Goal: Task Accomplishment & Management: Manage account settings

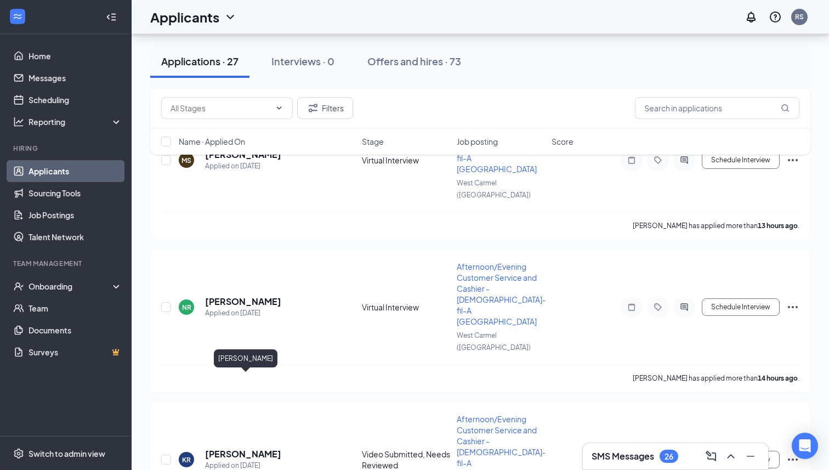
scroll to position [594, 0]
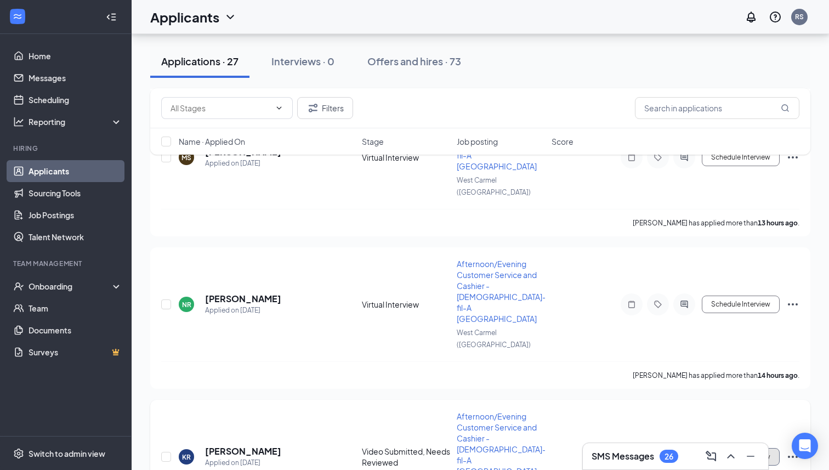
click at [739, 448] on button "Schedule Interview" at bounding box center [741, 457] width 78 height 18
type input "Future Candidates (next stage)"
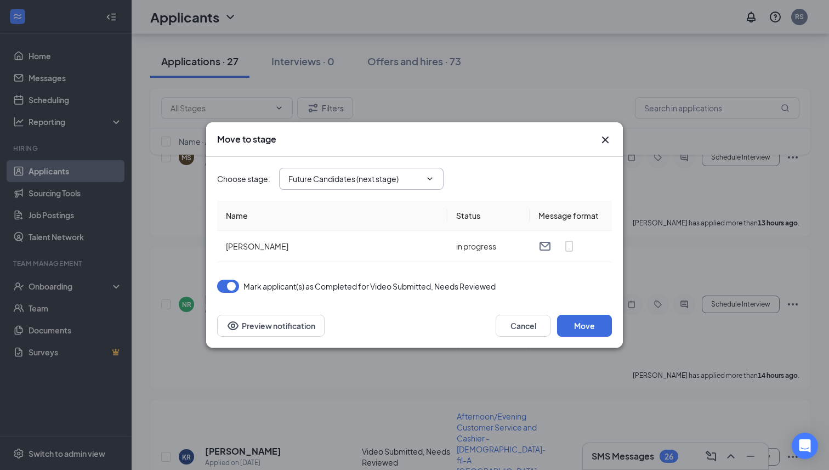
click at [434, 177] on icon "ChevronDown" at bounding box center [429, 178] width 9 height 9
click at [430, 178] on icon "ChevronDown" at bounding box center [429, 178] width 9 height 9
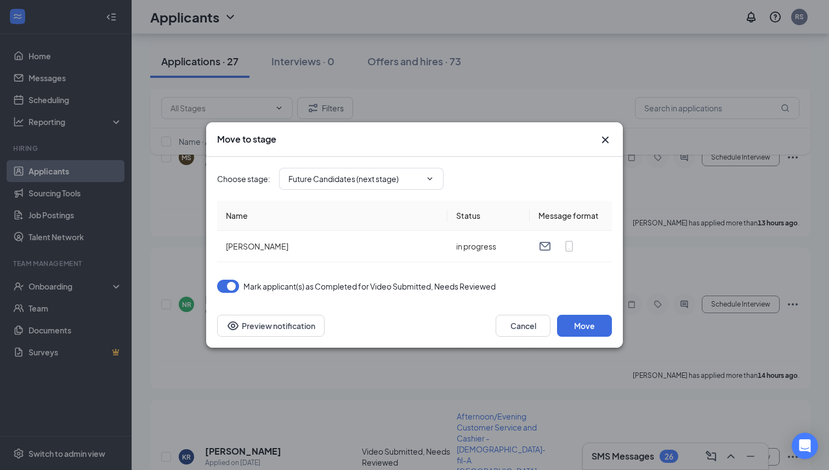
click at [604, 141] on icon "Cross" at bounding box center [605, 139] width 7 height 7
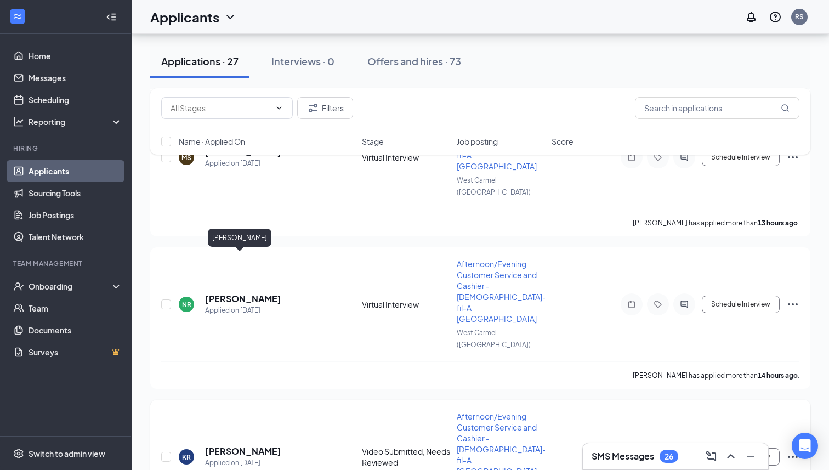
click at [223, 445] on h5 "[PERSON_NAME]" at bounding box center [243, 451] width 76 height 12
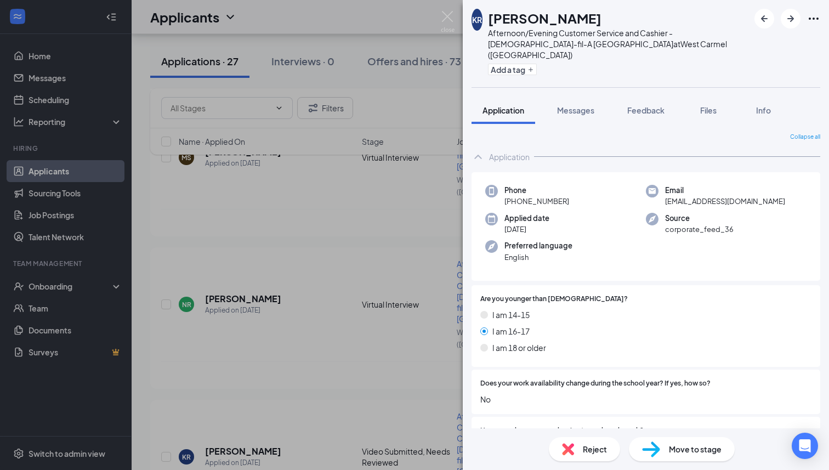
click at [695, 446] on span "Move to stage" at bounding box center [695, 449] width 53 height 12
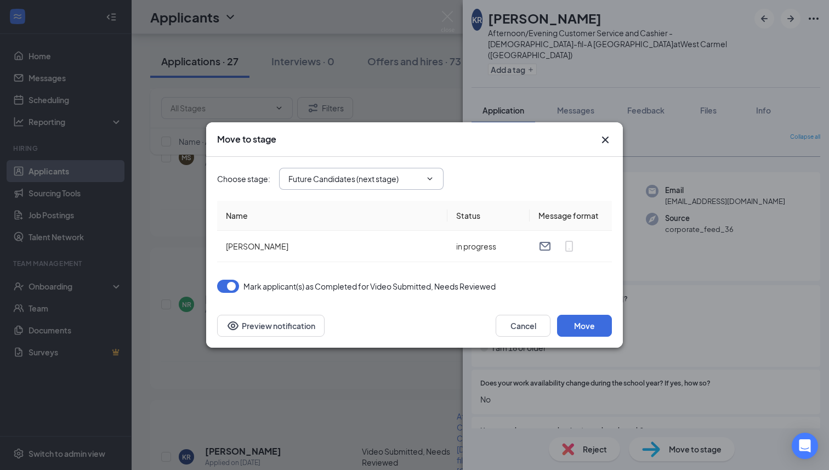
click at [434, 175] on icon "ChevronDown" at bounding box center [429, 178] width 9 height 9
click at [429, 177] on icon "ChevronDown" at bounding box center [429, 178] width 9 height 9
click at [418, 179] on input "Future Candidates (next stage)" at bounding box center [354, 179] width 133 height 12
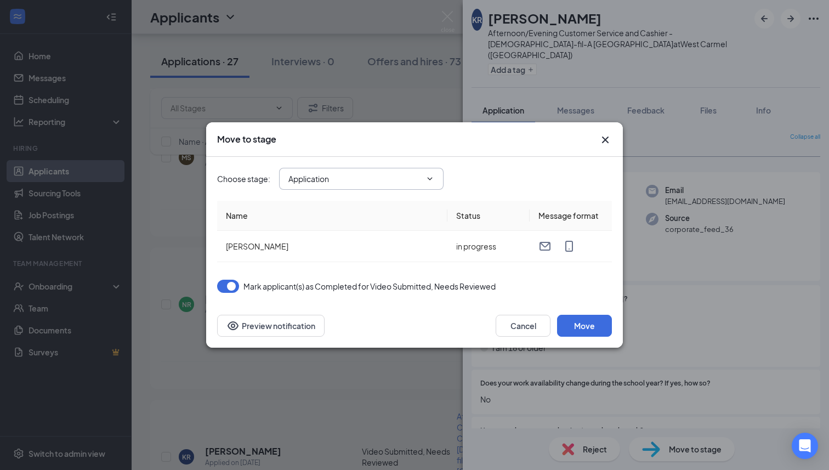
click at [418, 179] on input "Application" at bounding box center [354, 179] width 133 height 12
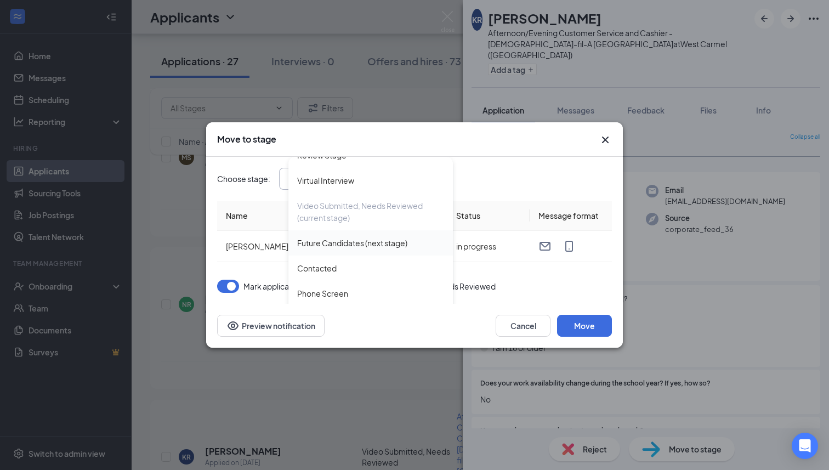
scroll to position [75, 0]
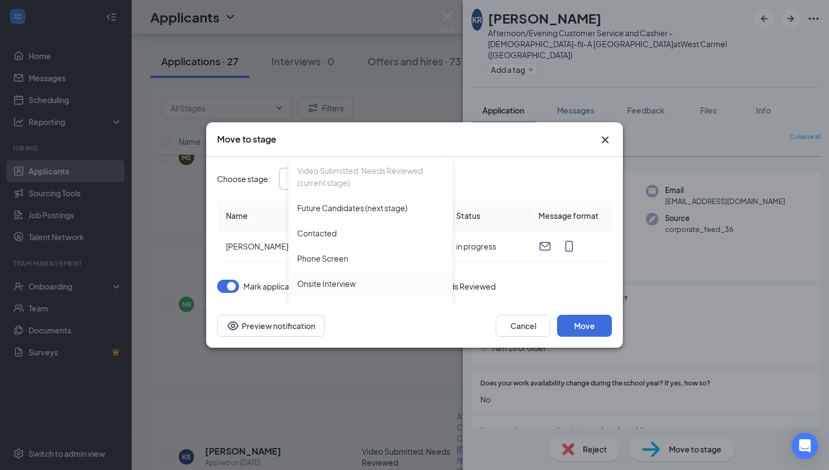
click at [333, 288] on div "Onsite Interview" at bounding box center [326, 283] width 59 height 12
type input "Onsite Interview"
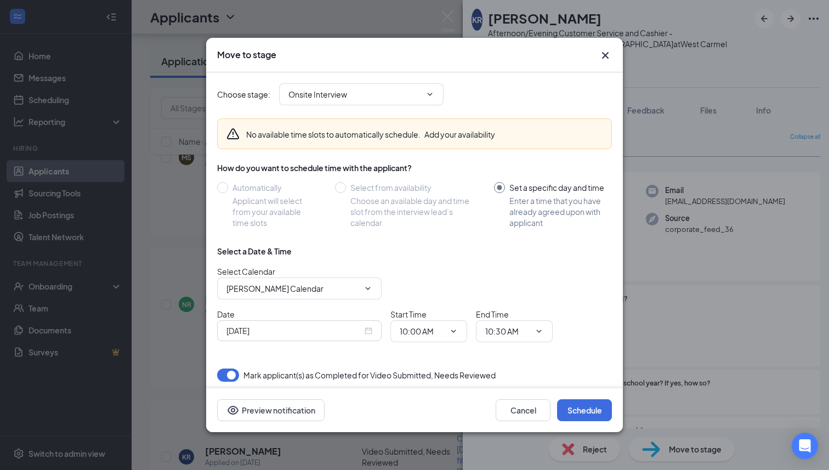
click at [265, 331] on input "[DATE]" at bounding box center [294, 331] width 136 height 12
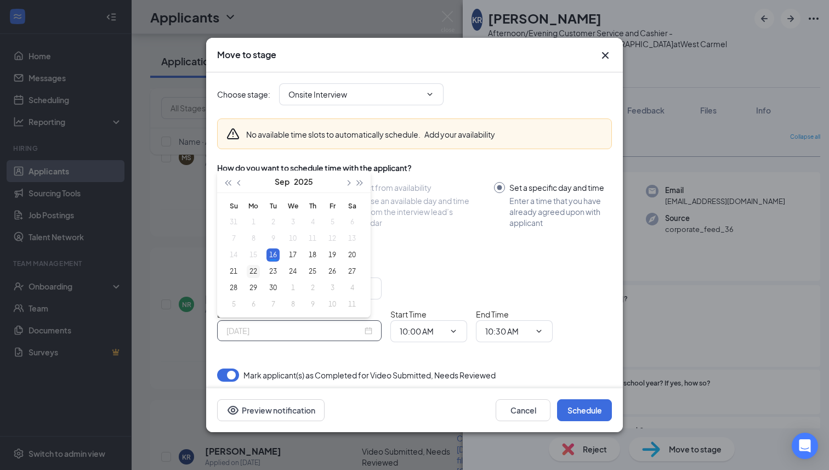
type input "[DATE]"
click at [255, 276] on div "22" at bounding box center [253, 271] width 13 height 13
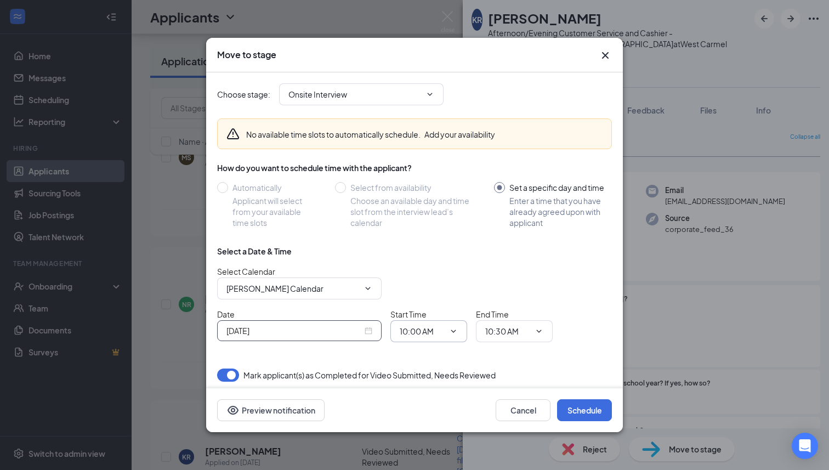
click at [408, 335] on input "10:00 AM" at bounding box center [422, 331] width 45 height 12
click at [432, 282] on div "04:30 PM" at bounding box center [424, 277] width 32 height 12
type input "04:30 PM"
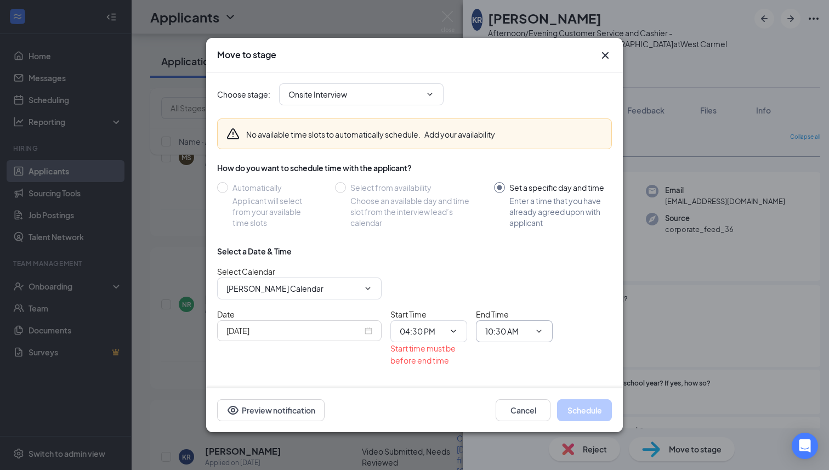
click at [500, 329] on input "10:30 AM" at bounding box center [507, 331] width 45 height 12
click at [511, 241] on div "05:00 PM" at bounding box center [510, 237] width 32 height 12
type input "05:00 PM"
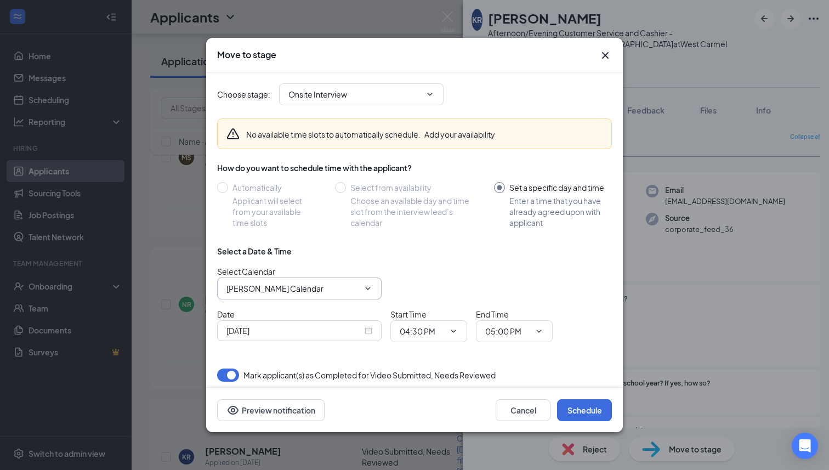
click at [321, 287] on input "[PERSON_NAME] Calendar" at bounding box center [292, 288] width 133 height 12
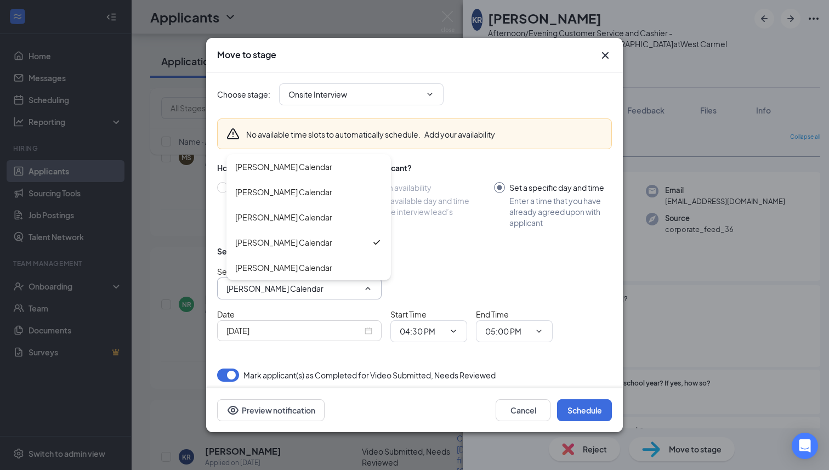
click at [321, 287] on input "[PERSON_NAME] Calendar" at bounding box center [292, 288] width 133 height 12
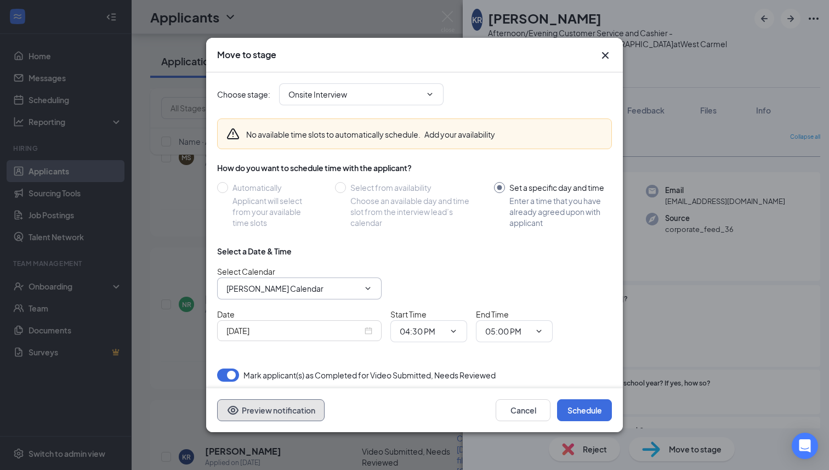
click at [269, 406] on button "Preview notification" at bounding box center [270, 410] width 107 height 22
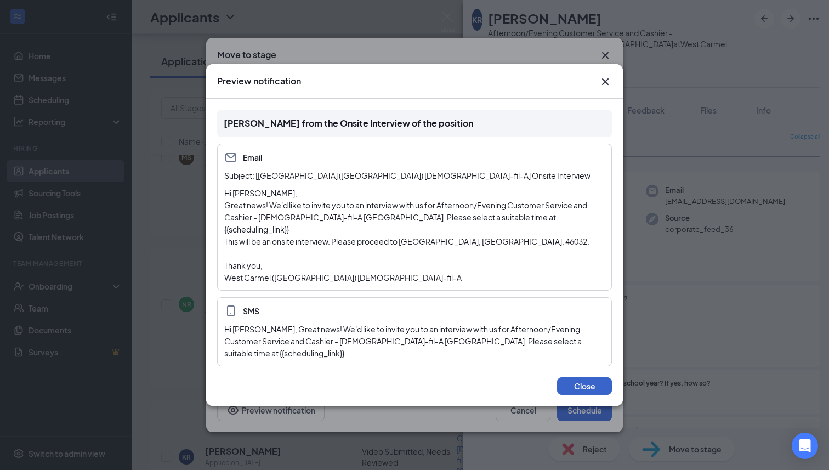
click at [584, 378] on button "Close" at bounding box center [584, 386] width 55 height 18
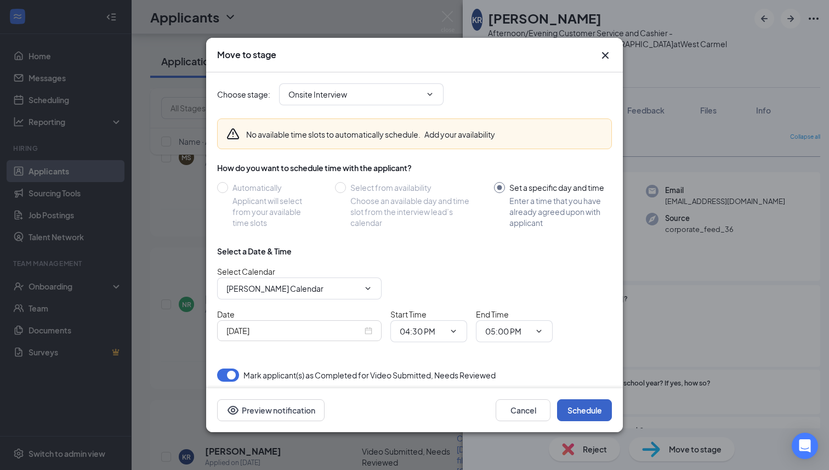
click at [587, 408] on button "Schedule" at bounding box center [584, 410] width 55 height 22
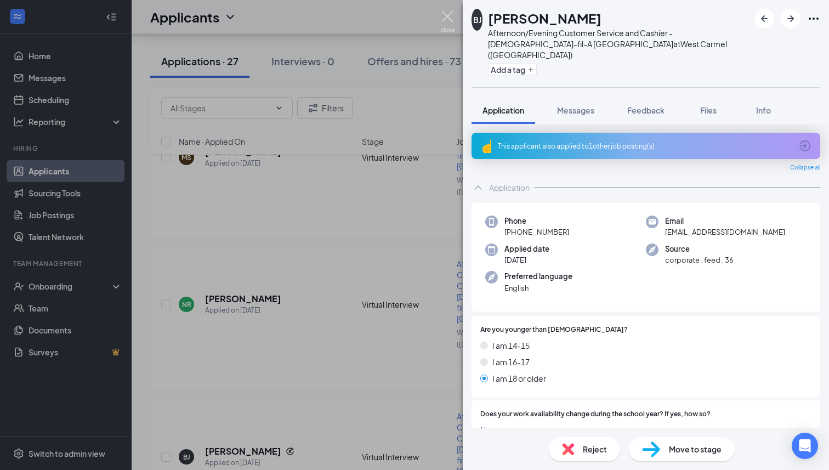
click at [448, 20] on img at bounding box center [448, 21] width 14 height 21
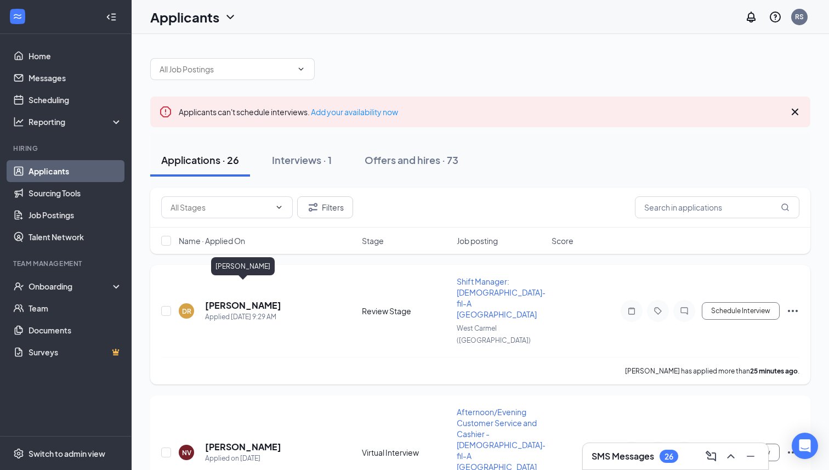
click at [264, 299] on h5 "[PERSON_NAME]" at bounding box center [243, 305] width 76 height 12
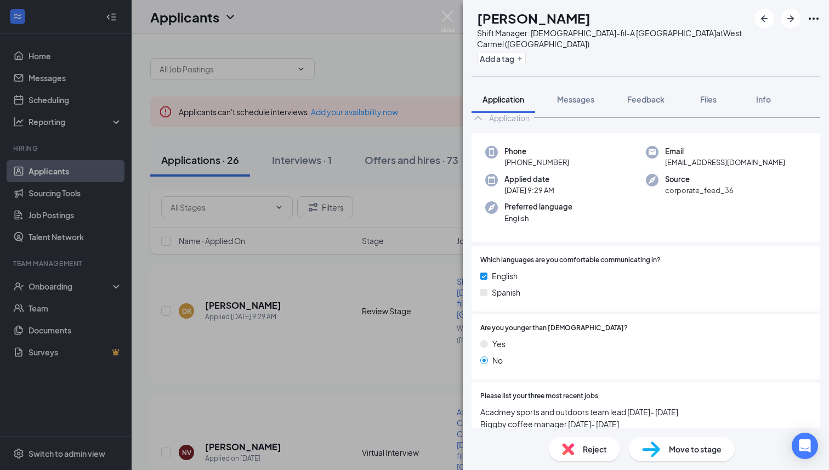
scroll to position [24, 0]
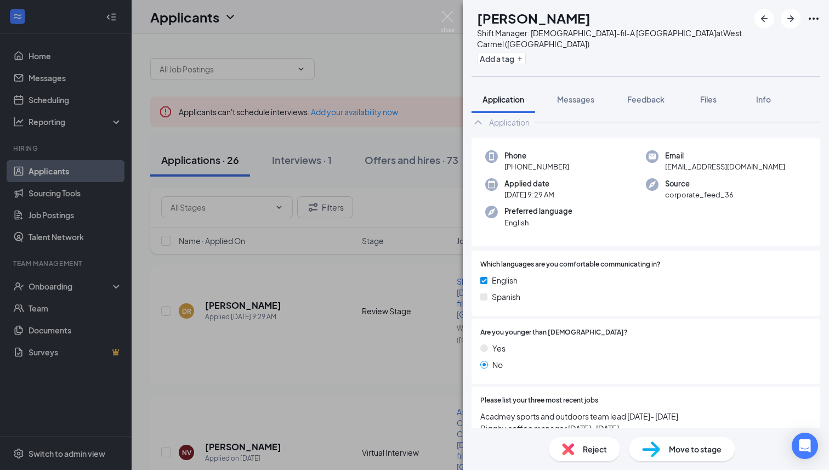
click at [598, 445] on span "Reject" at bounding box center [595, 449] width 24 height 12
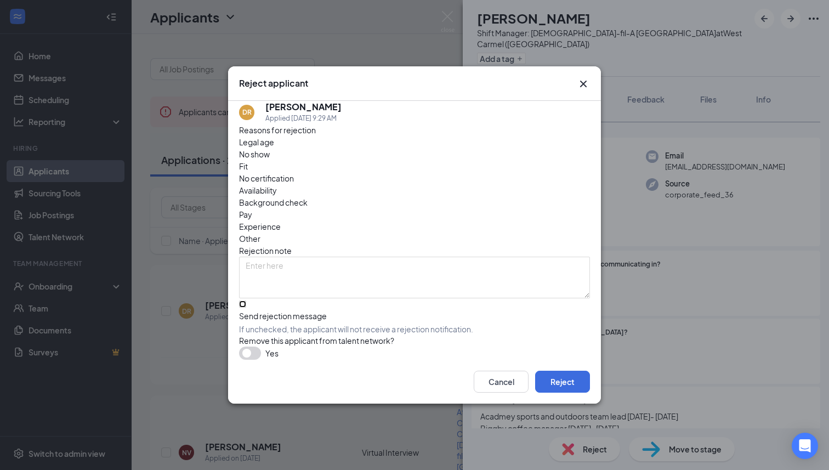
click at [243, 300] on input "Send rejection message If unchecked, the applicant will not receive a rejection…" at bounding box center [242, 303] width 7 height 7
checkbox input "true"
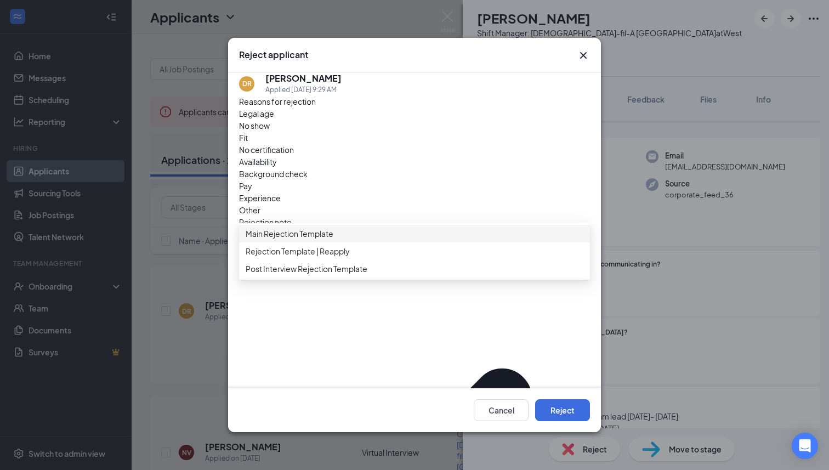
click at [288, 242] on div "Main Rejection Template" at bounding box center [414, 234] width 351 height 18
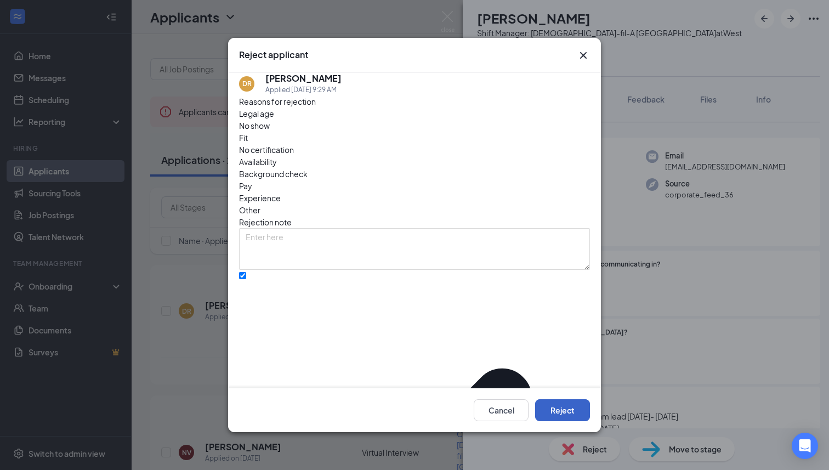
click at [551, 406] on button "Reject" at bounding box center [562, 410] width 55 height 22
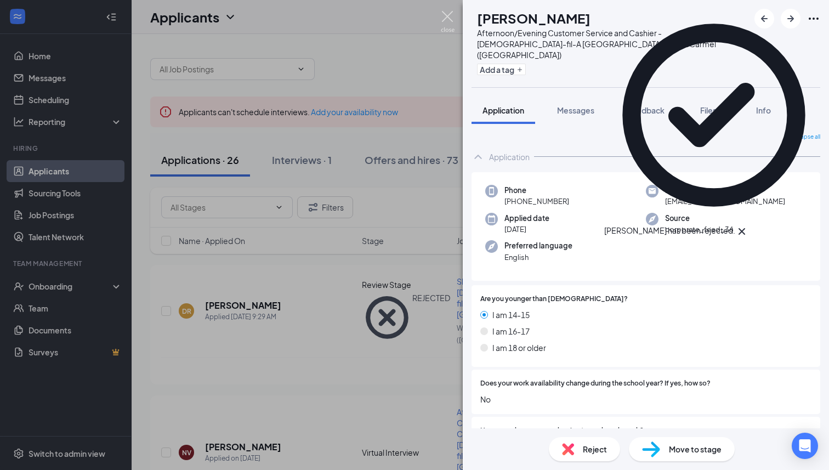
click at [450, 20] on img at bounding box center [448, 21] width 14 height 21
